Goal: Transaction & Acquisition: Purchase product/service

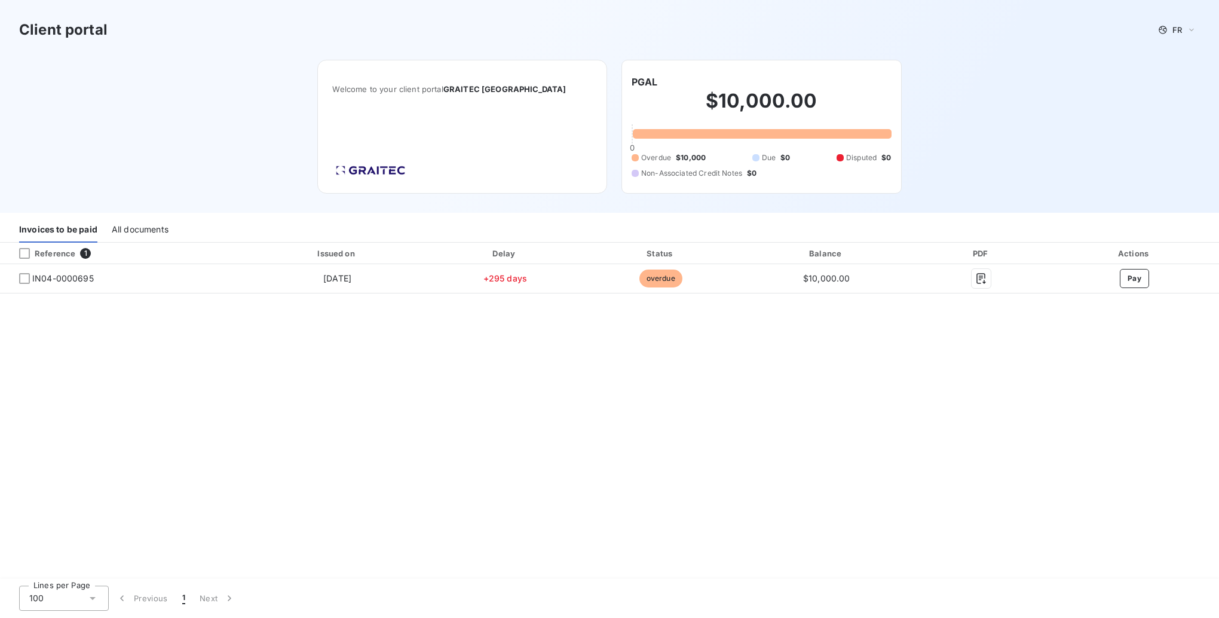
drag, startPoint x: 850, startPoint y: 435, endPoint x: 791, endPoint y: 424, distance: 60.2
click at [849, 435] on div "Reference 1 Issued on Delay Status Balance PDF Actions IN04-0000695 [DATE] +295…" at bounding box center [609, 411] width 1219 height 337
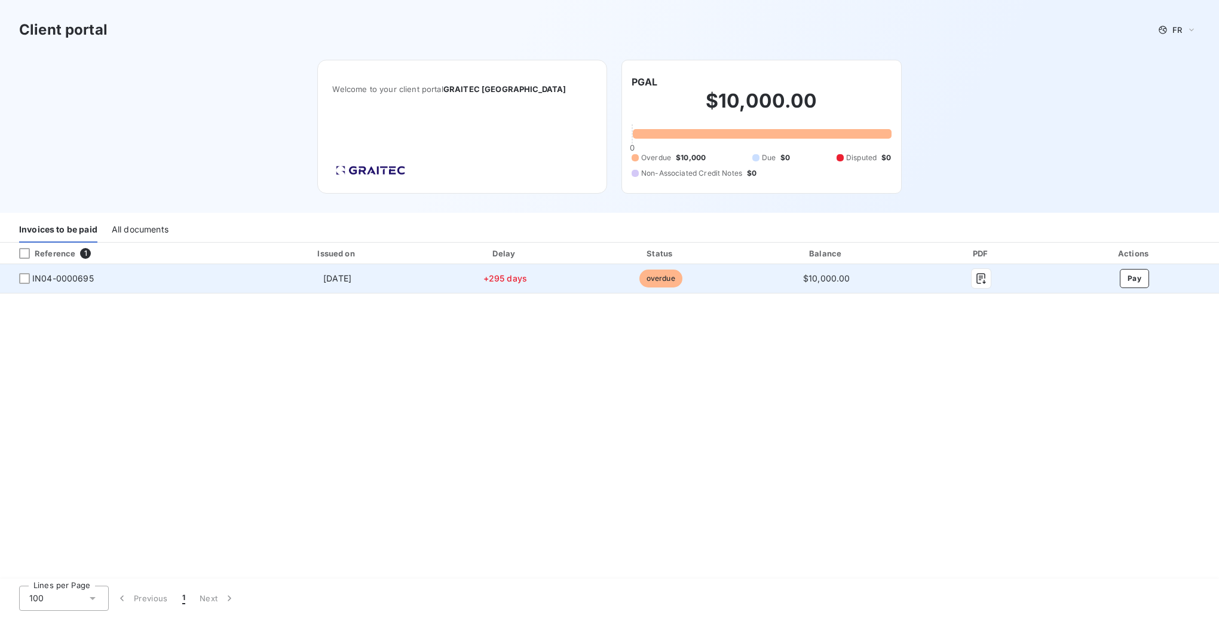
drag, startPoint x: 22, startPoint y: 281, endPoint x: 47, endPoint y: 274, distance: 26.1
click at [22, 280] on div at bounding box center [24, 278] width 11 height 11
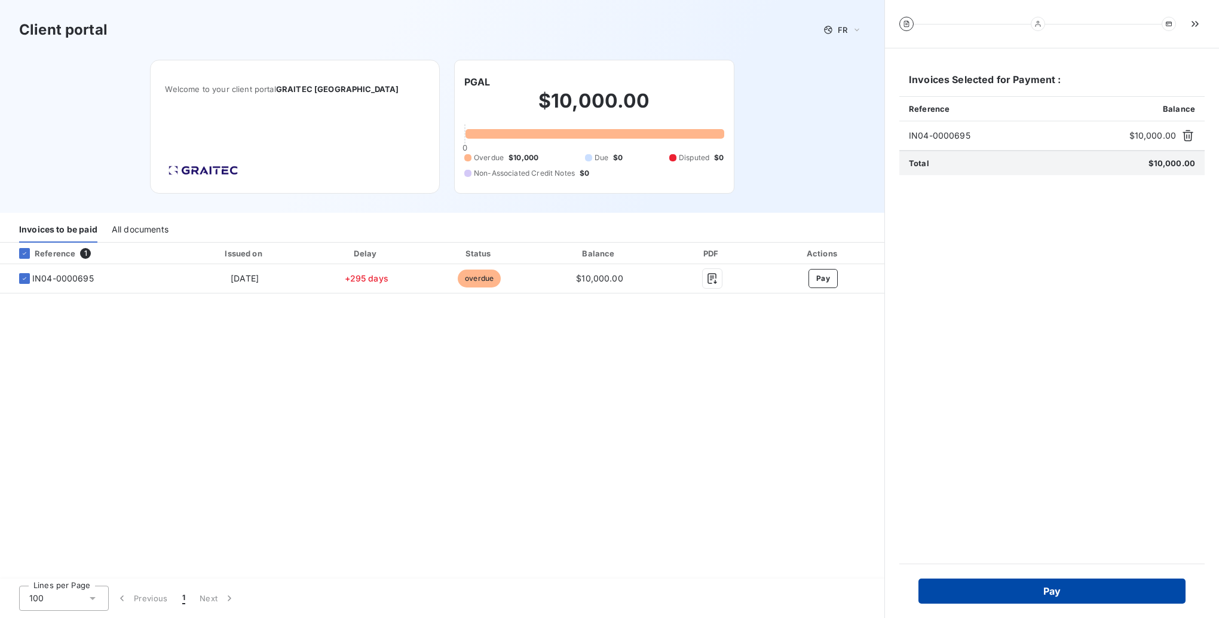
click at [961, 563] on button "Pay" at bounding box center [1051, 590] width 267 height 25
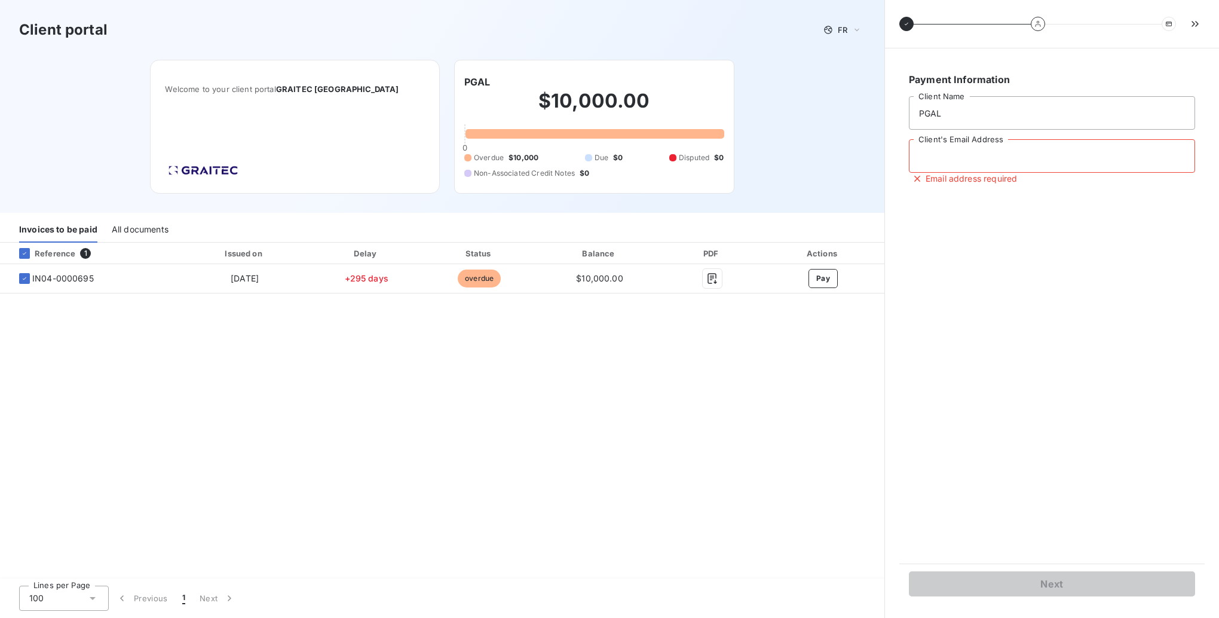
click at [961, 157] on input "Client's Email Address" at bounding box center [1052, 155] width 286 height 33
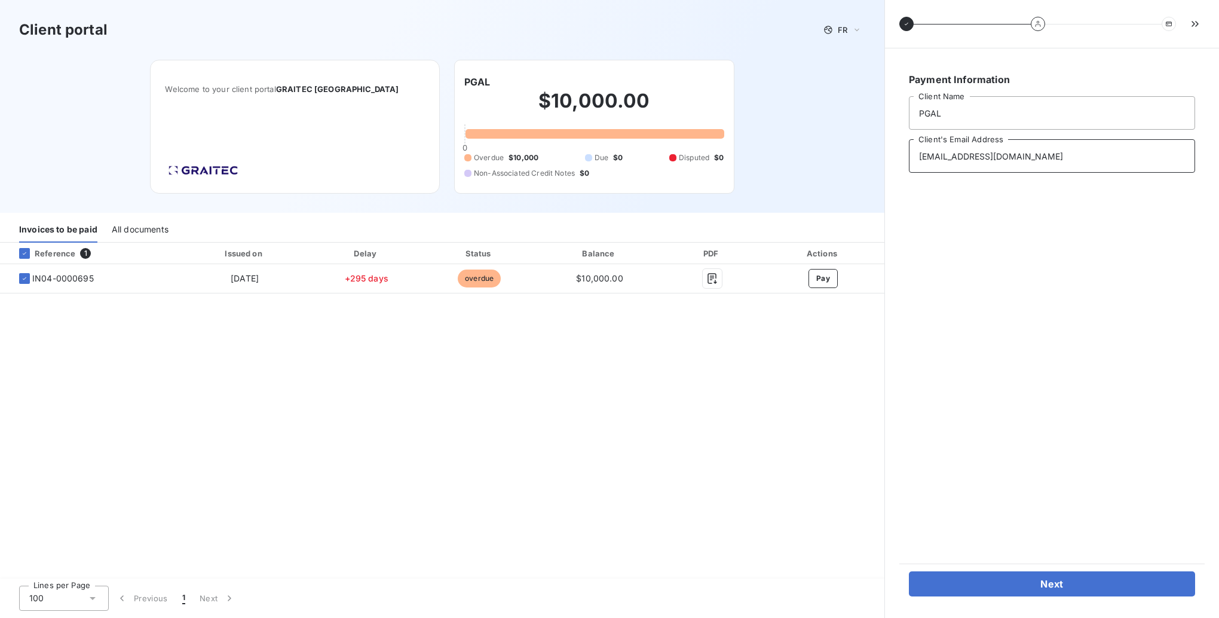
type input "[EMAIL_ADDRESS][DOMAIN_NAME]"
click at [961, 563] on div "Next" at bounding box center [1051, 583] width 305 height 40
click at [961, 563] on button "Next" at bounding box center [1052, 583] width 286 height 25
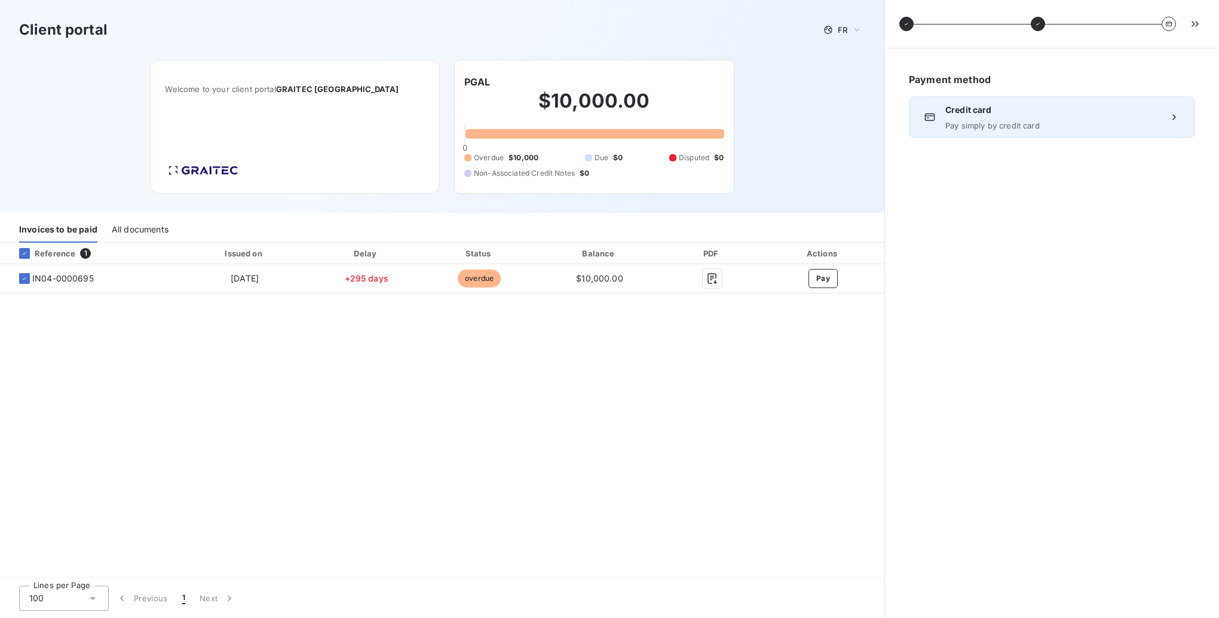
click at [961, 121] on div "Credit card Pay simply by credit card" at bounding box center [1052, 117] width 286 height 42
